Goal: Transaction & Acquisition: Download file/media

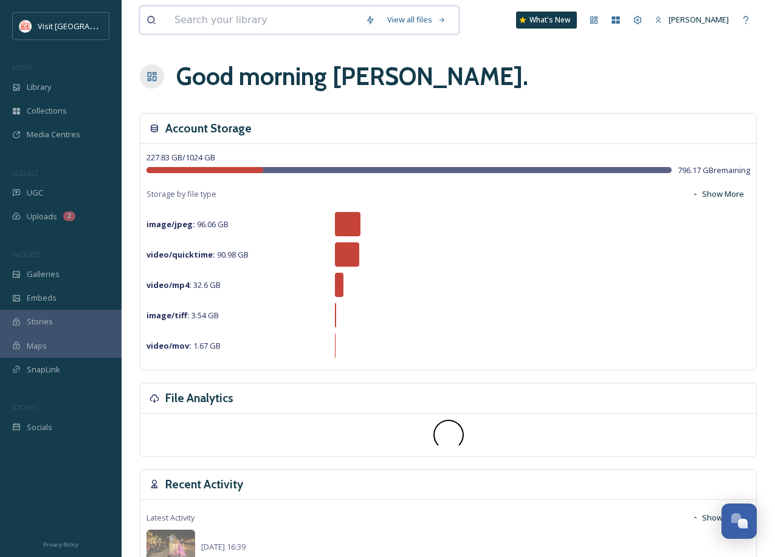
click at [214, 18] on input at bounding box center [263, 20] width 191 height 27
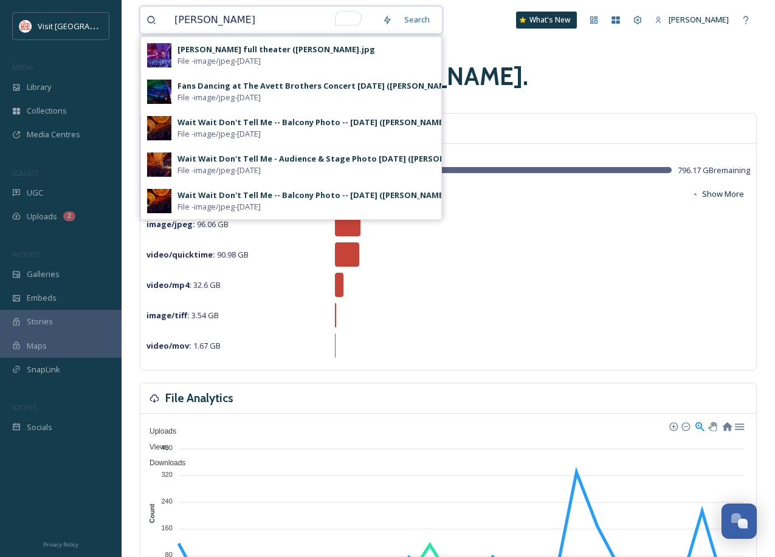
type input "[PERSON_NAME]"
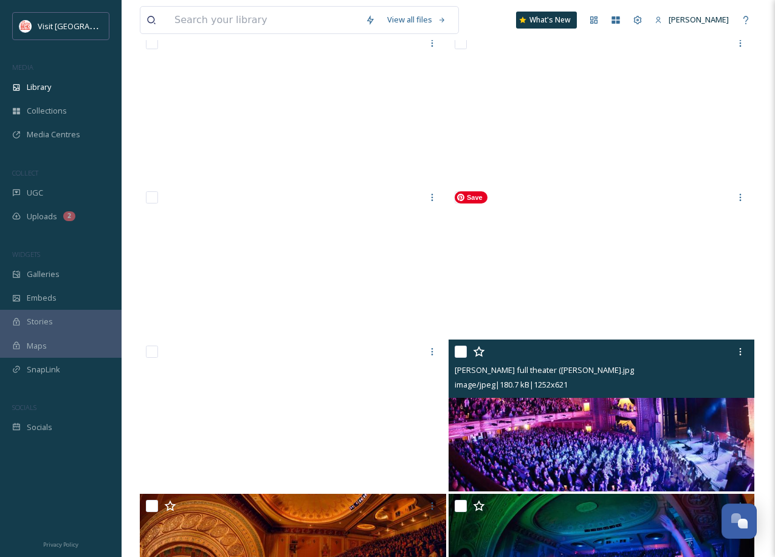
scroll to position [21341, 0]
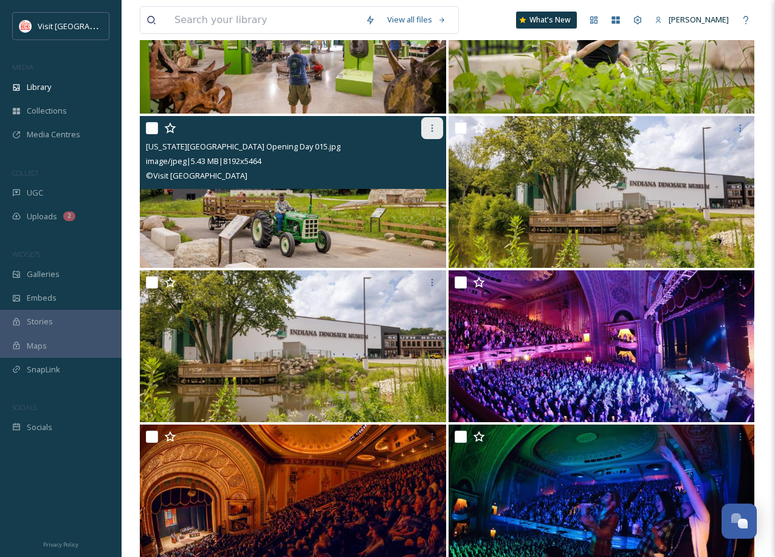
click at [435, 129] on icon at bounding box center [432, 128] width 10 height 10
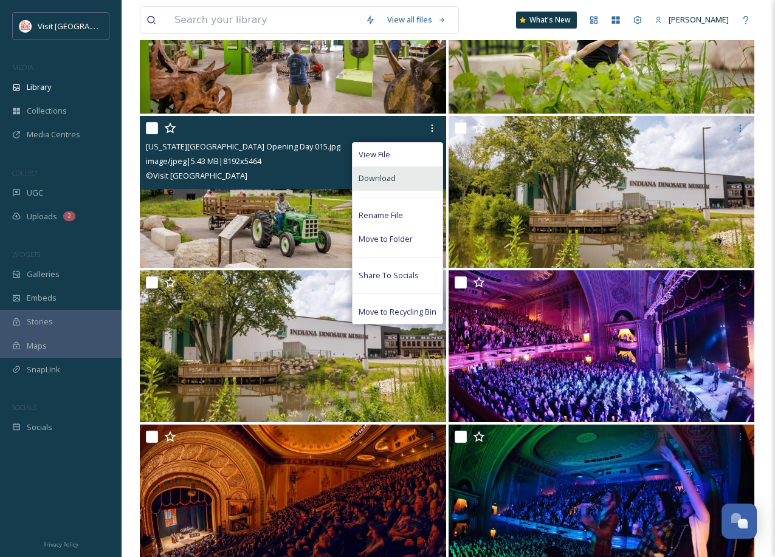
click at [384, 185] on div "Download" at bounding box center [398, 179] width 90 height 24
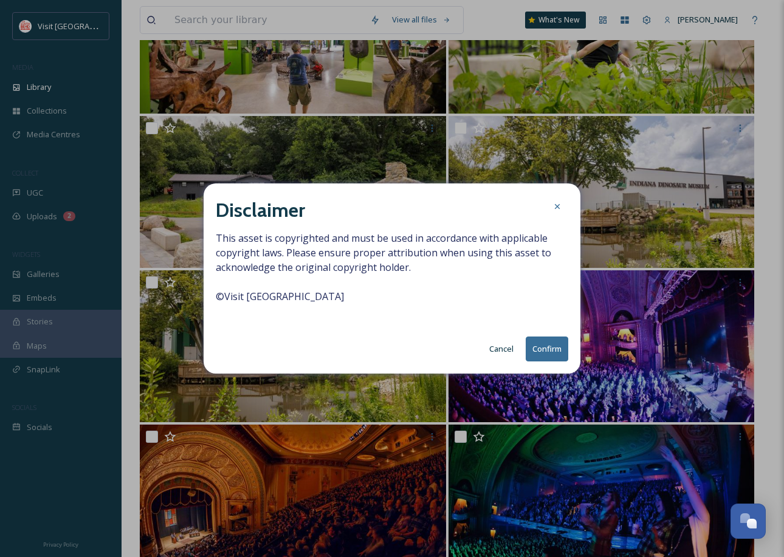
click at [559, 352] on button "Confirm" at bounding box center [547, 349] width 43 height 25
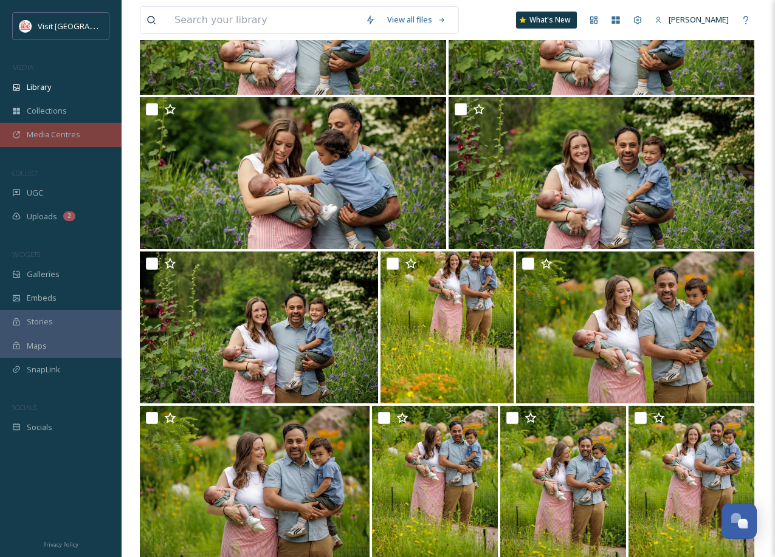
scroll to position [3132, 0]
